Goal: Information Seeking & Learning: Learn about a topic

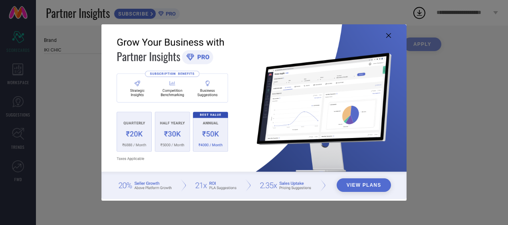
type input "All"
click at [388, 35] on icon at bounding box center [388, 35] width 5 height 5
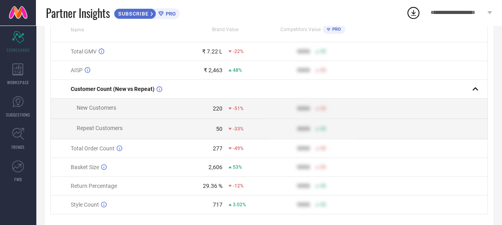
scroll to position [84, 0]
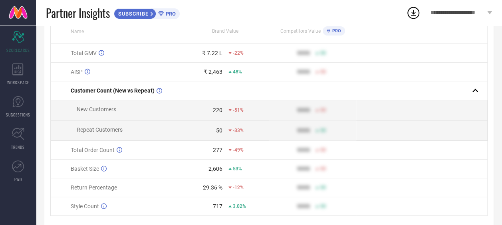
click at [231, 113] on div "-51%" at bounding box center [236, 111] width 15 height 6
click at [229, 110] on icon at bounding box center [230, 110] width 3 height 3
click at [229, 131] on icon at bounding box center [230, 130] width 3 height 2
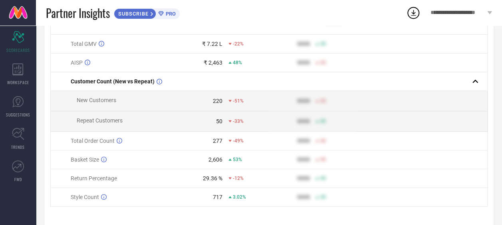
scroll to position [97, 0]
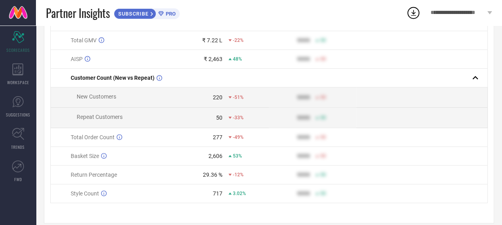
click at [233, 139] on span "-49%" at bounding box center [238, 138] width 11 height 6
click at [118, 137] on icon at bounding box center [120, 137] width 6 height 6
click at [234, 158] on span "53%" at bounding box center [237, 156] width 9 height 6
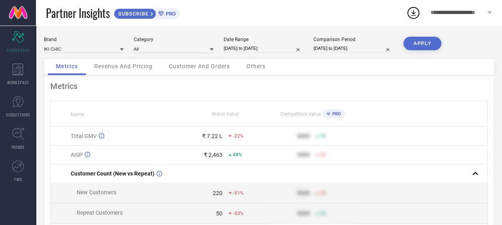
scroll to position [0, 0]
click at [136, 66] on span "Revenue And Pricing" at bounding box center [123, 67] width 58 height 6
